Goal: Transaction & Acquisition: Purchase product/service

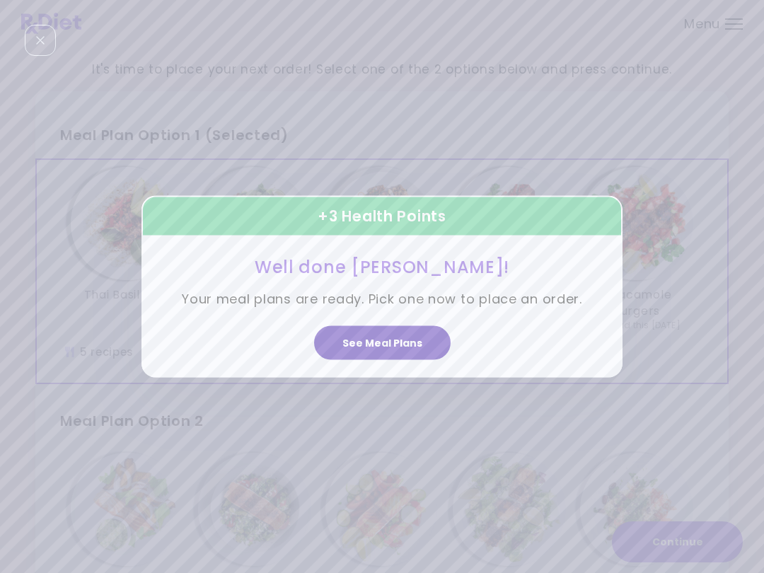
click at [409, 335] on button "See Meal Plans" at bounding box center [382, 343] width 137 height 34
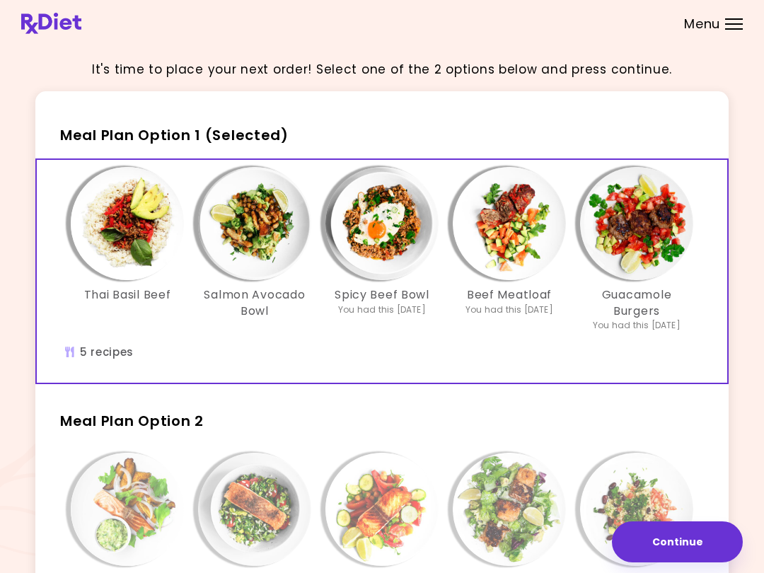
click at [487, 331] on div "Beef Meatloaf You had this [DATE]" at bounding box center [509, 249] width 127 height 165
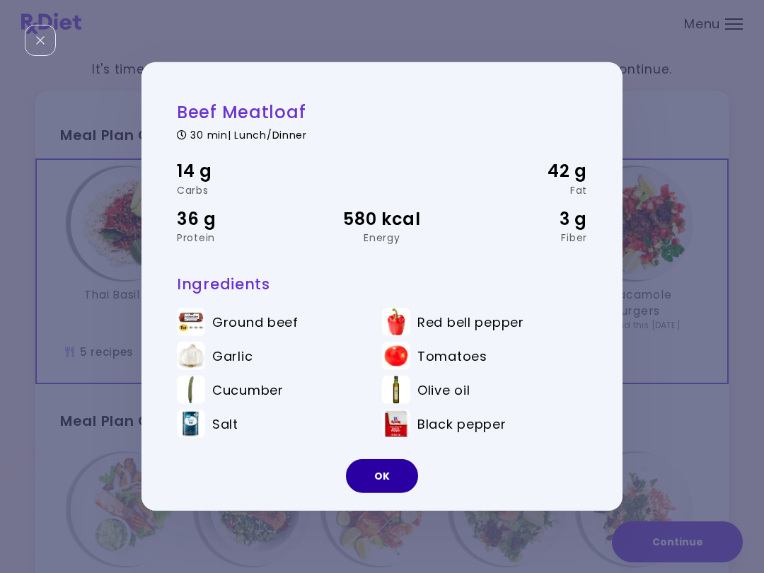
click at [401, 474] on button "OK" at bounding box center [382, 476] width 72 height 34
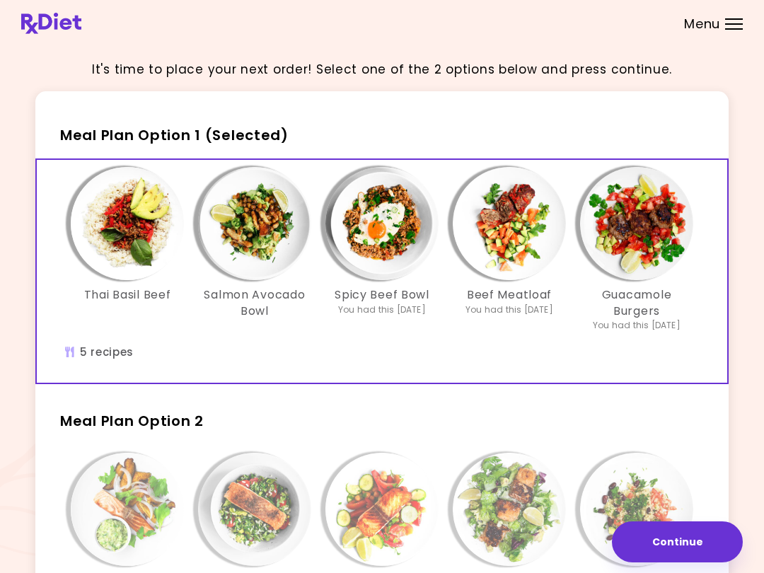
click at [552, 359] on div "Thai Basil Beef Salmon Avocado Bowl Spicy Beef Bowl You had this [DATE] Beef Me…" at bounding box center [381, 271] width 679 height 223
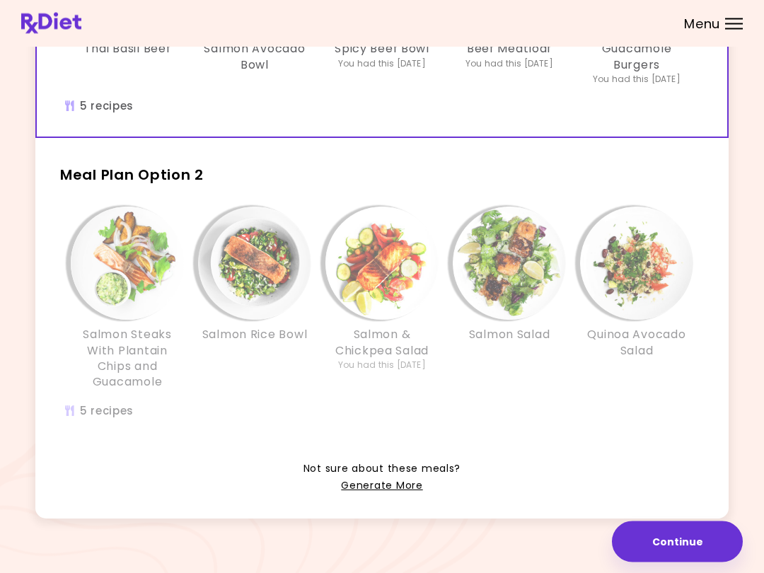
scroll to position [253, 0]
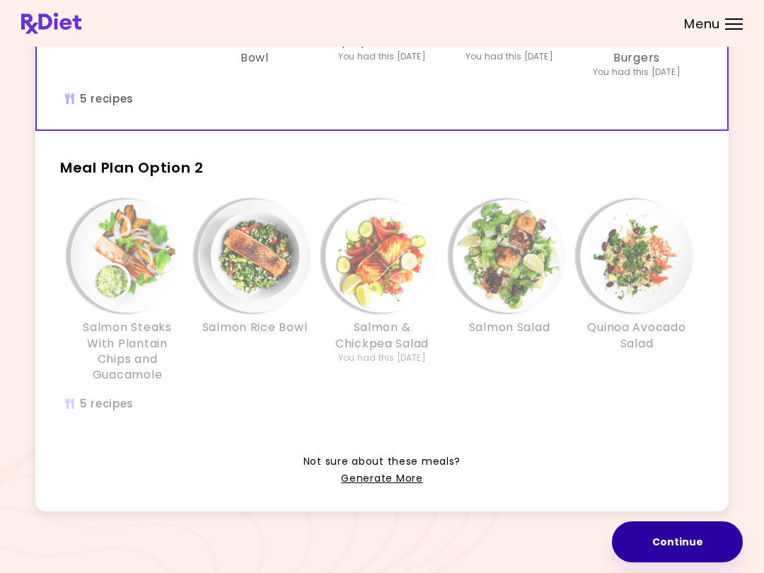
click at [670, 539] on button "Continue" at bounding box center [677, 542] width 131 height 41
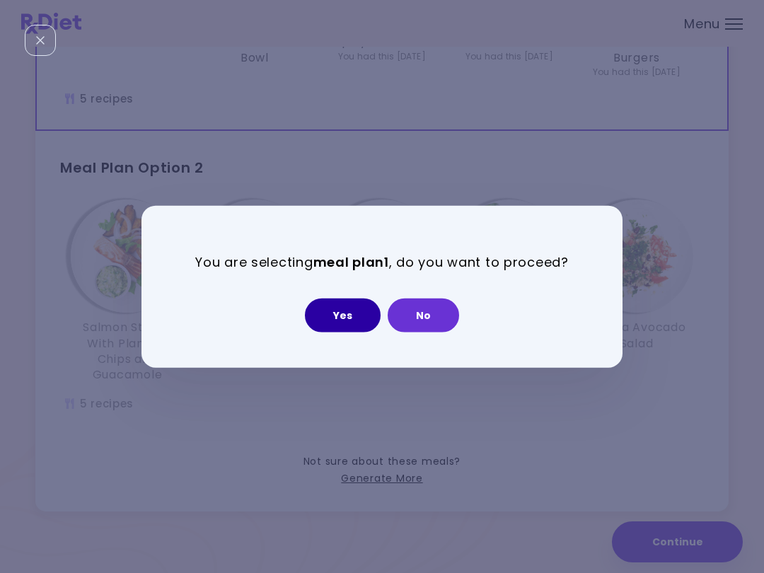
click at [361, 311] on button "Yes" at bounding box center [343, 315] width 76 height 34
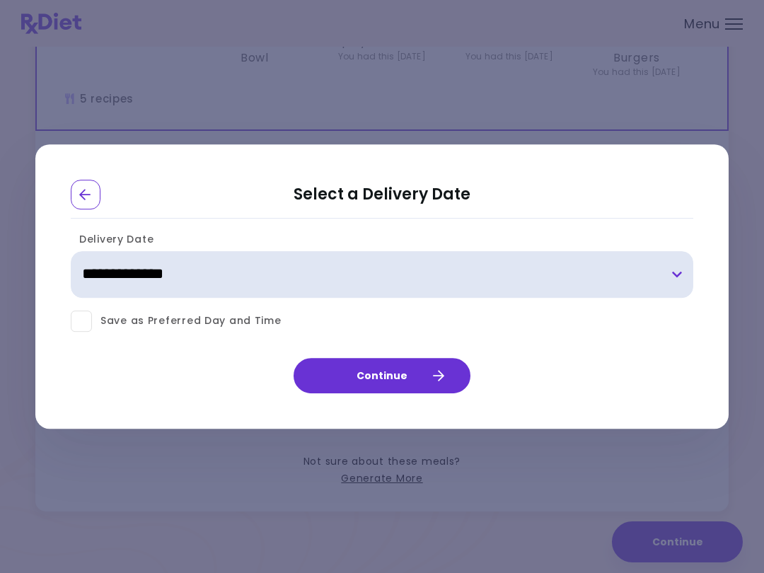
click at [682, 268] on select "**********" at bounding box center [382, 274] width 623 height 47
select select "**********"
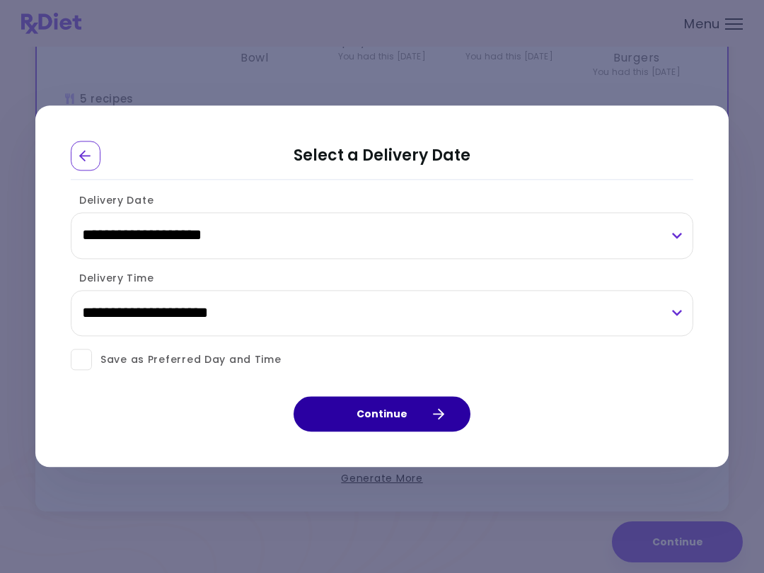
click at [436, 409] on icon "button" at bounding box center [438, 414] width 13 height 13
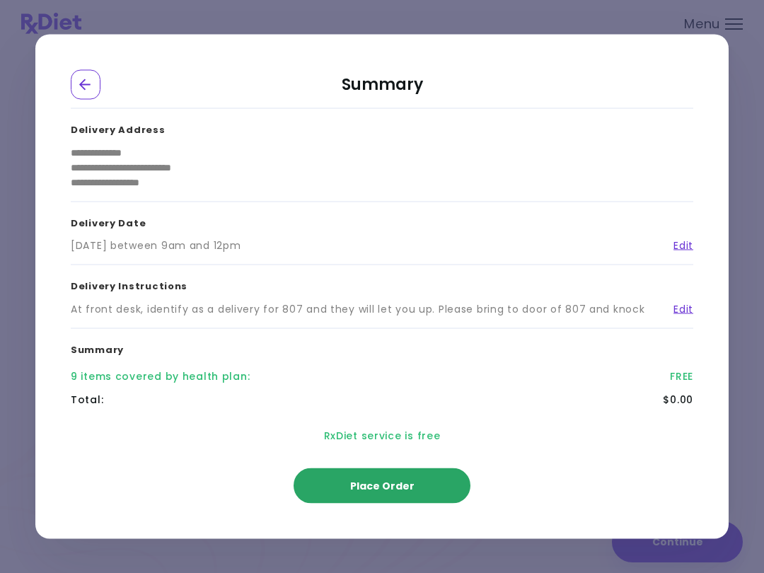
click at [433, 483] on button "Place Order" at bounding box center [382, 486] width 177 height 35
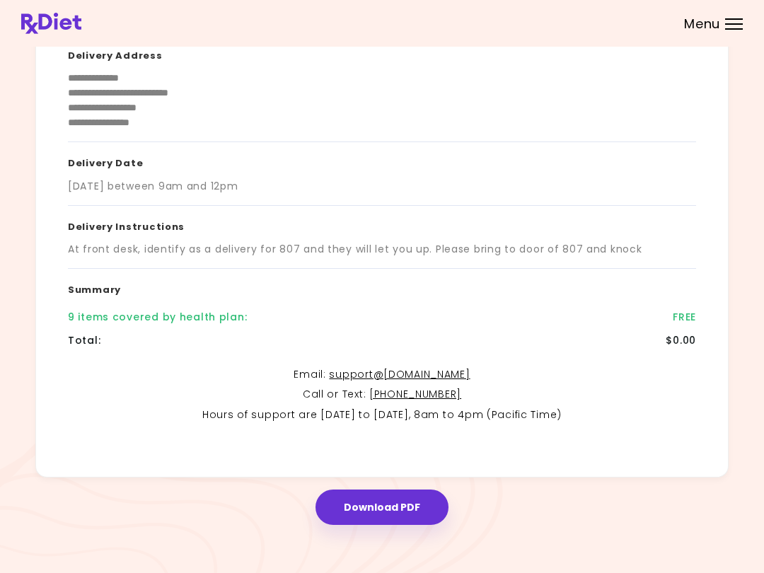
scroll to position [148, 0]
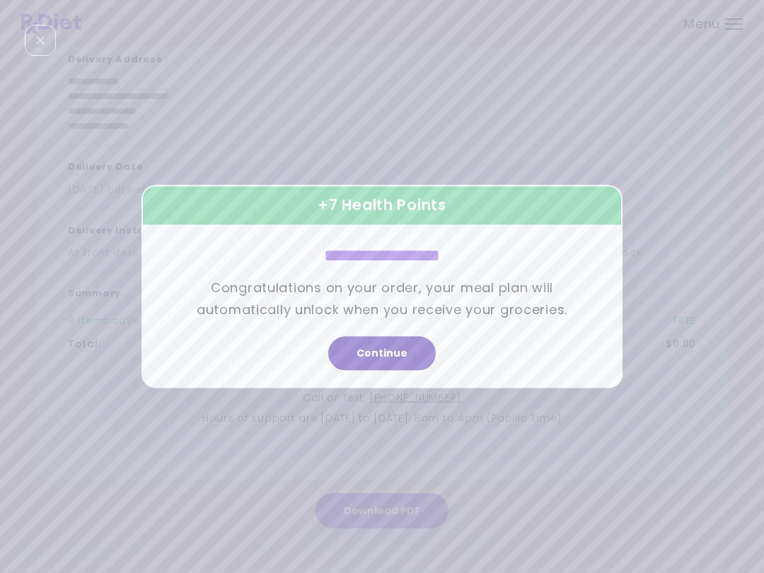
click at [413, 347] on button "Continue" at bounding box center [382, 354] width 108 height 34
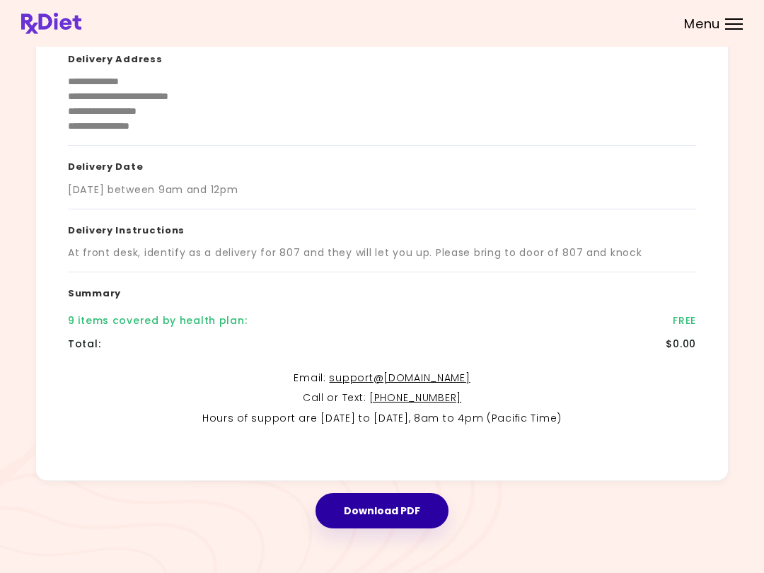
click at [415, 501] on button "Download PDF" at bounding box center [382, 510] width 133 height 35
